Goal: Navigation & Orientation: Find specific page/section

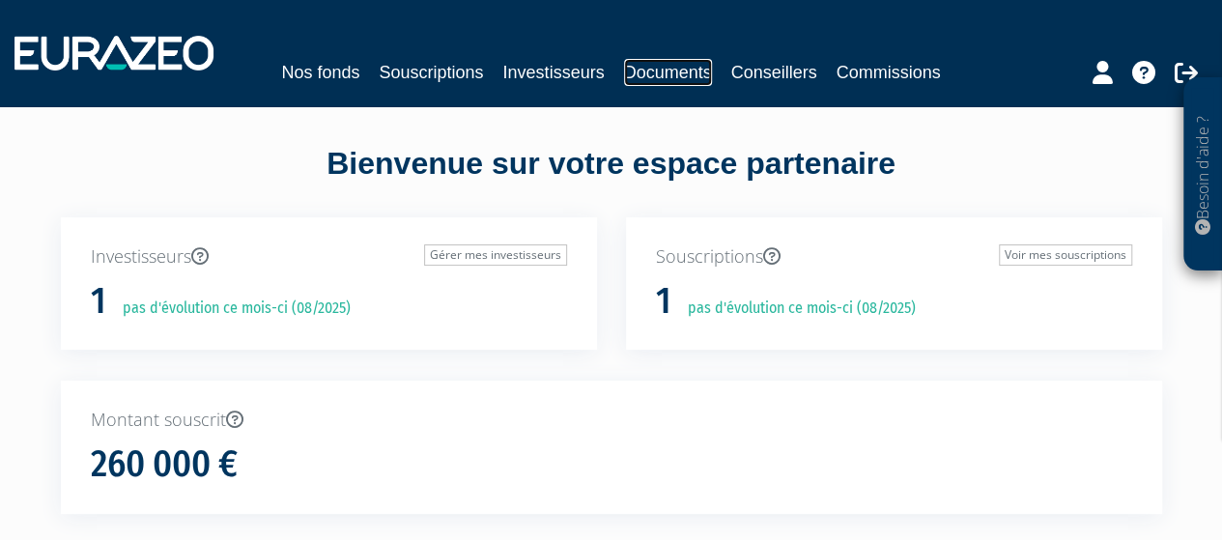
click at [665, 76] on link "Documents" at bounding box center [668, 72] width 88 height 27
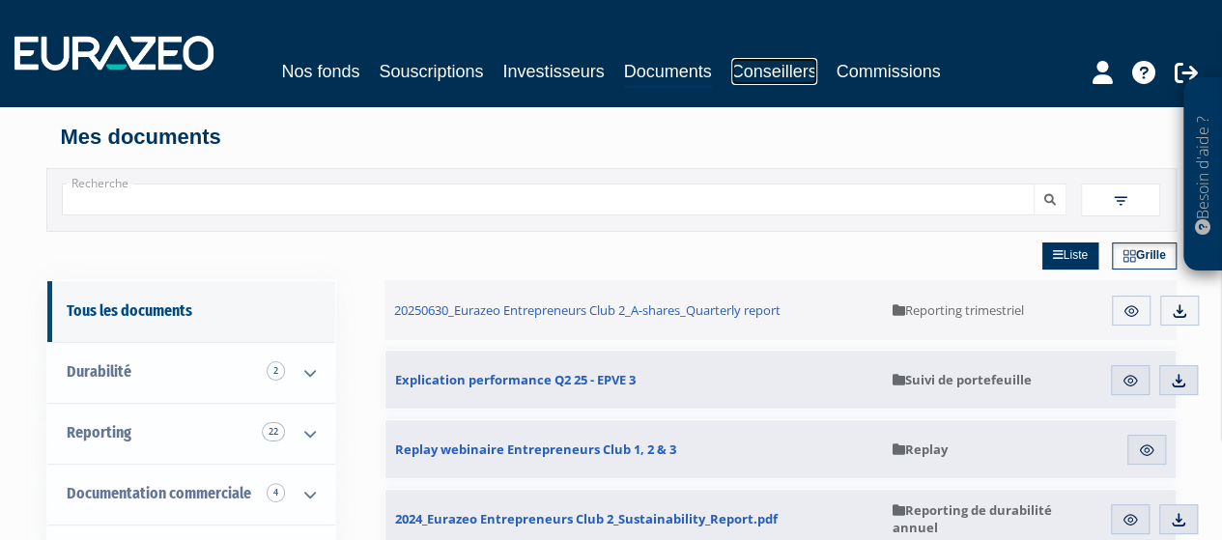
click at [763, 69] on link "Conseillers" at bounding box center [774, 71] width 86 height 27
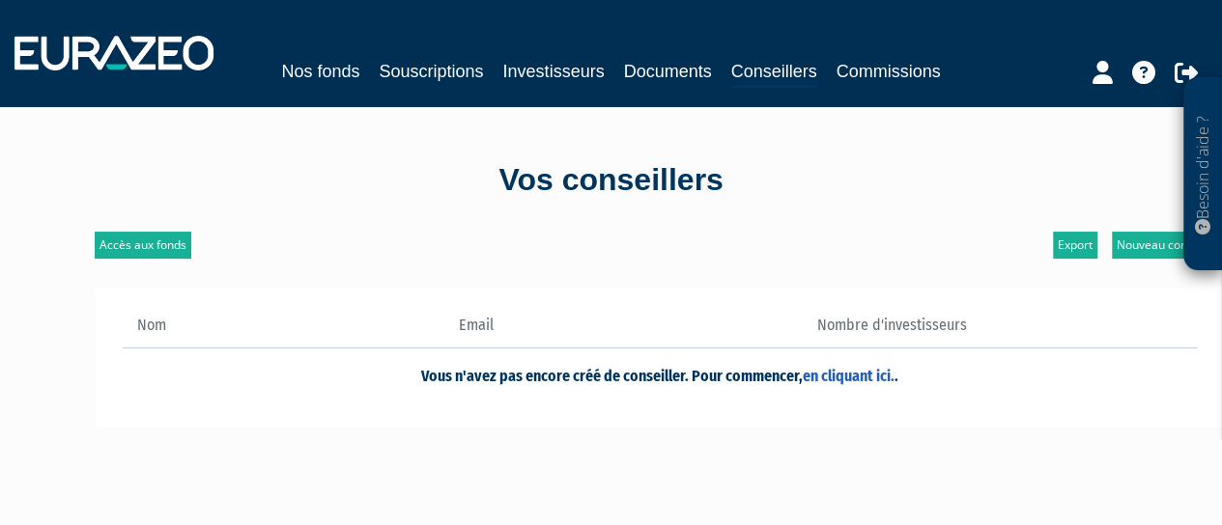
click at [870, 55] on div "Nos fonds Souscriptions Investisseurs Documents Conseillers Commissions" at bounding box center [611, 52] width 1222 height 71
click at [860, 71] on link "Commissions" at bounding box center [888, 71] width 104 height 27
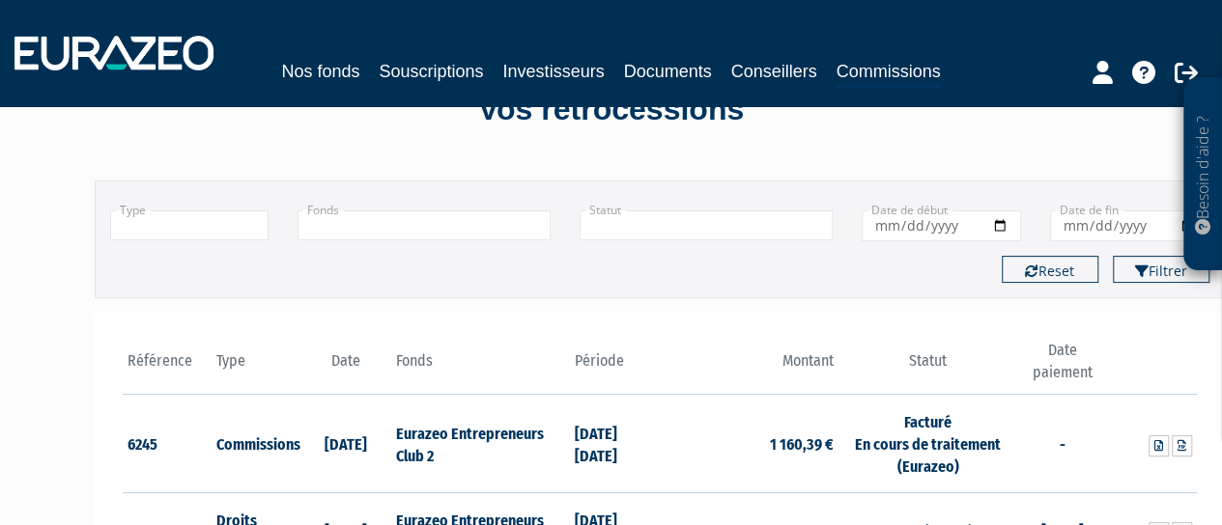
scroll to position [193, 0]
